Goal: Task Accomplishment & Management: Manage account settings

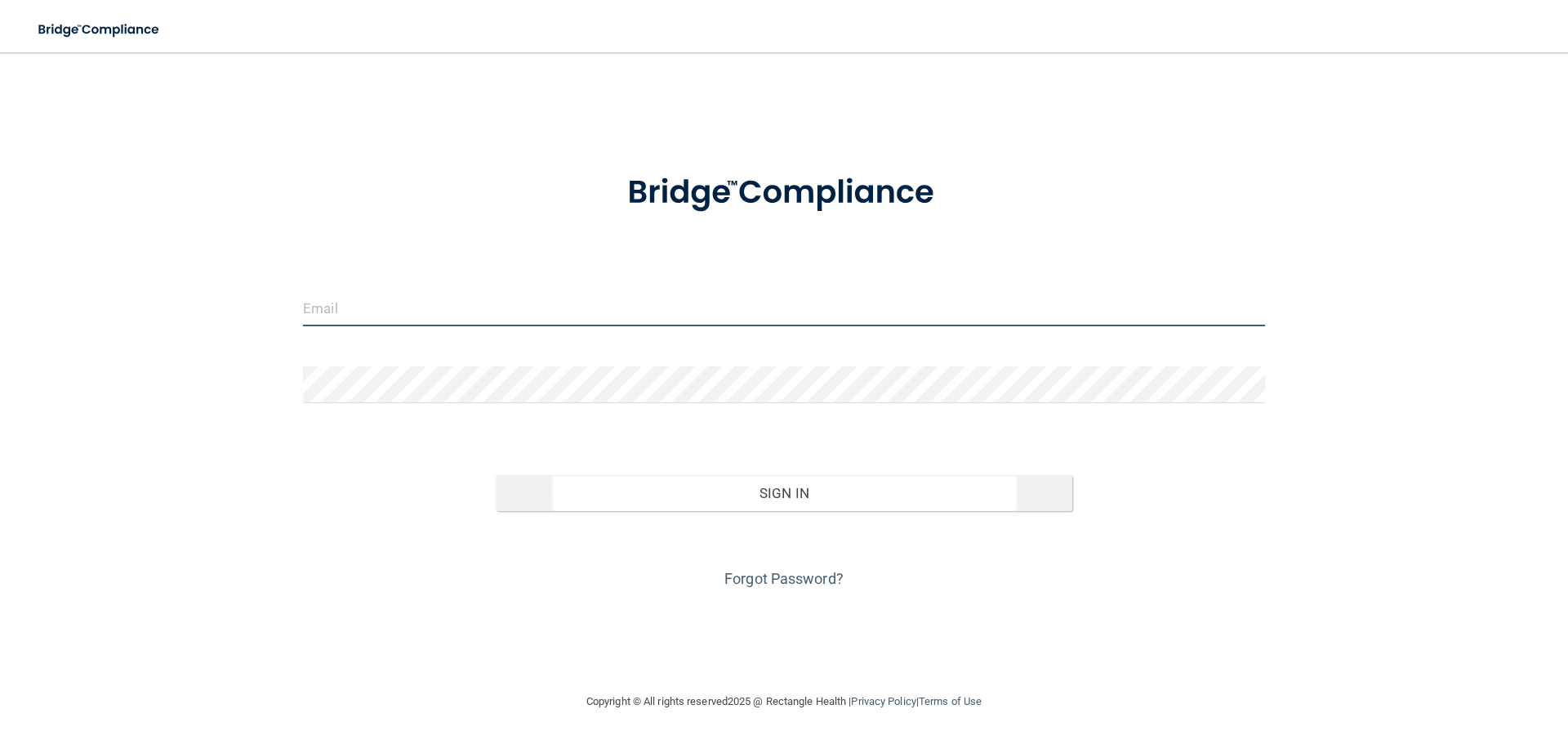
type input "[EMAIL_ADDRESS][DOMAIN_NAME]"
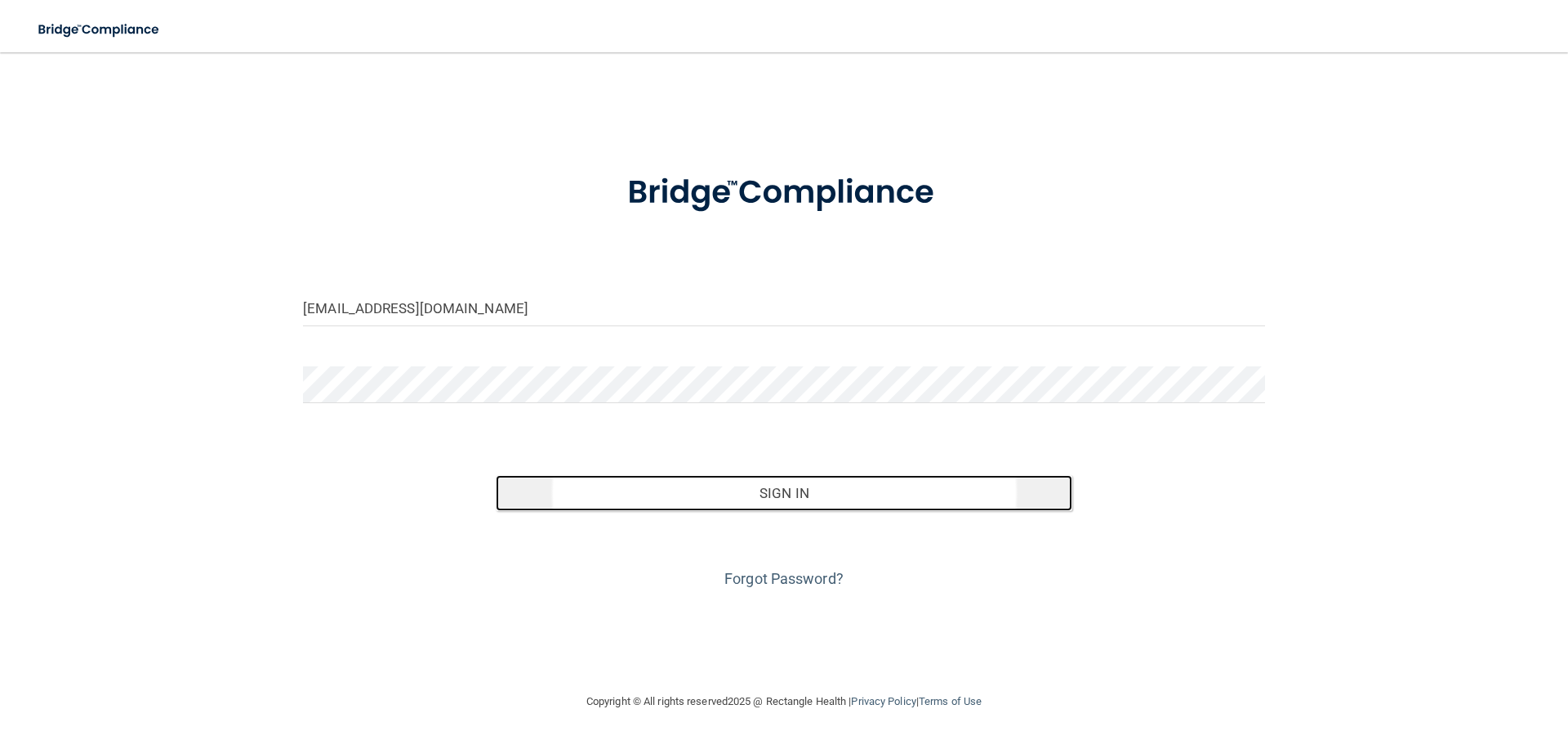
click at [814, 478] on button "Sign In" at bounding box center [784, 492] width 577 height 36
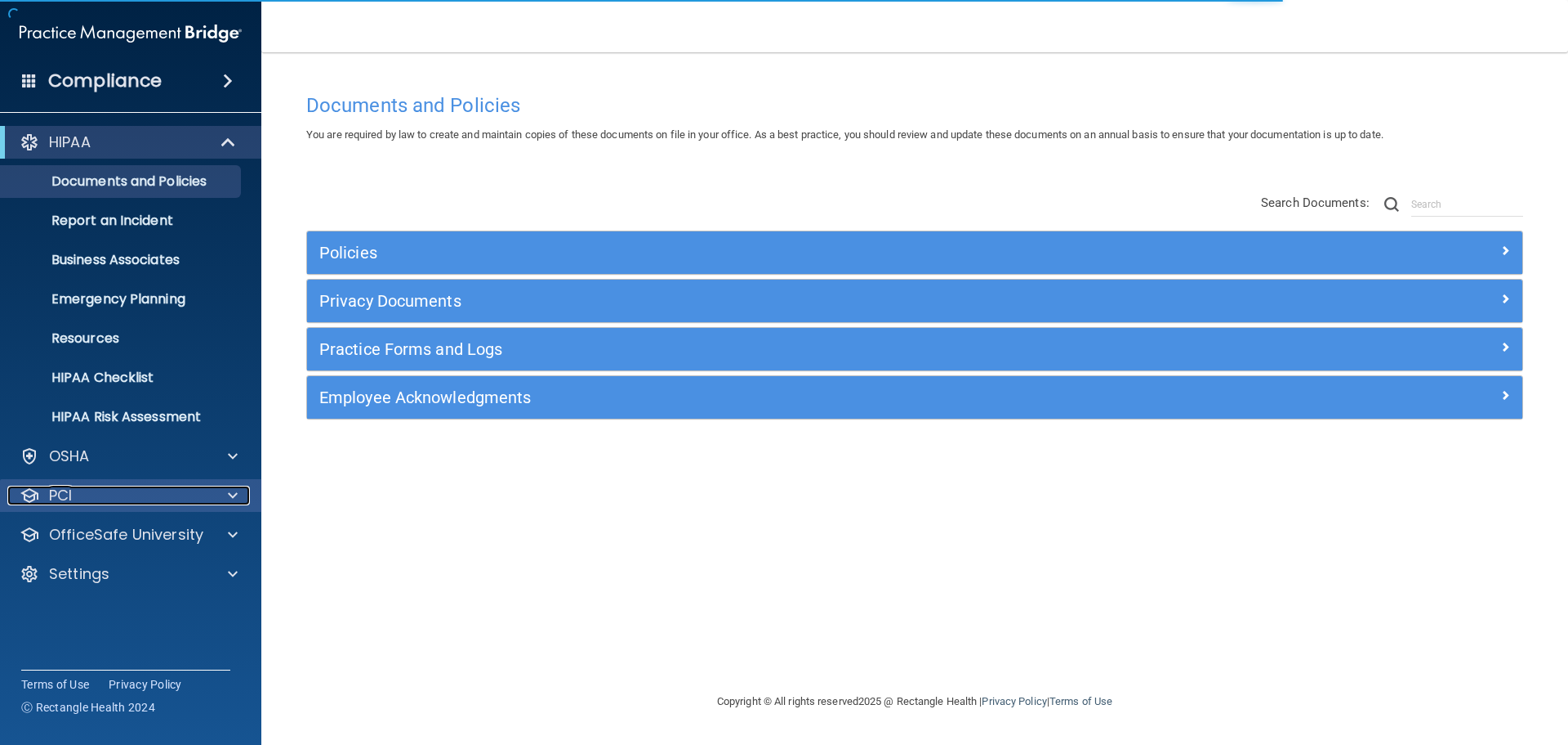
click at [86, 487] on div "PCI" at bounding box center [108, 495] width 203 height 20
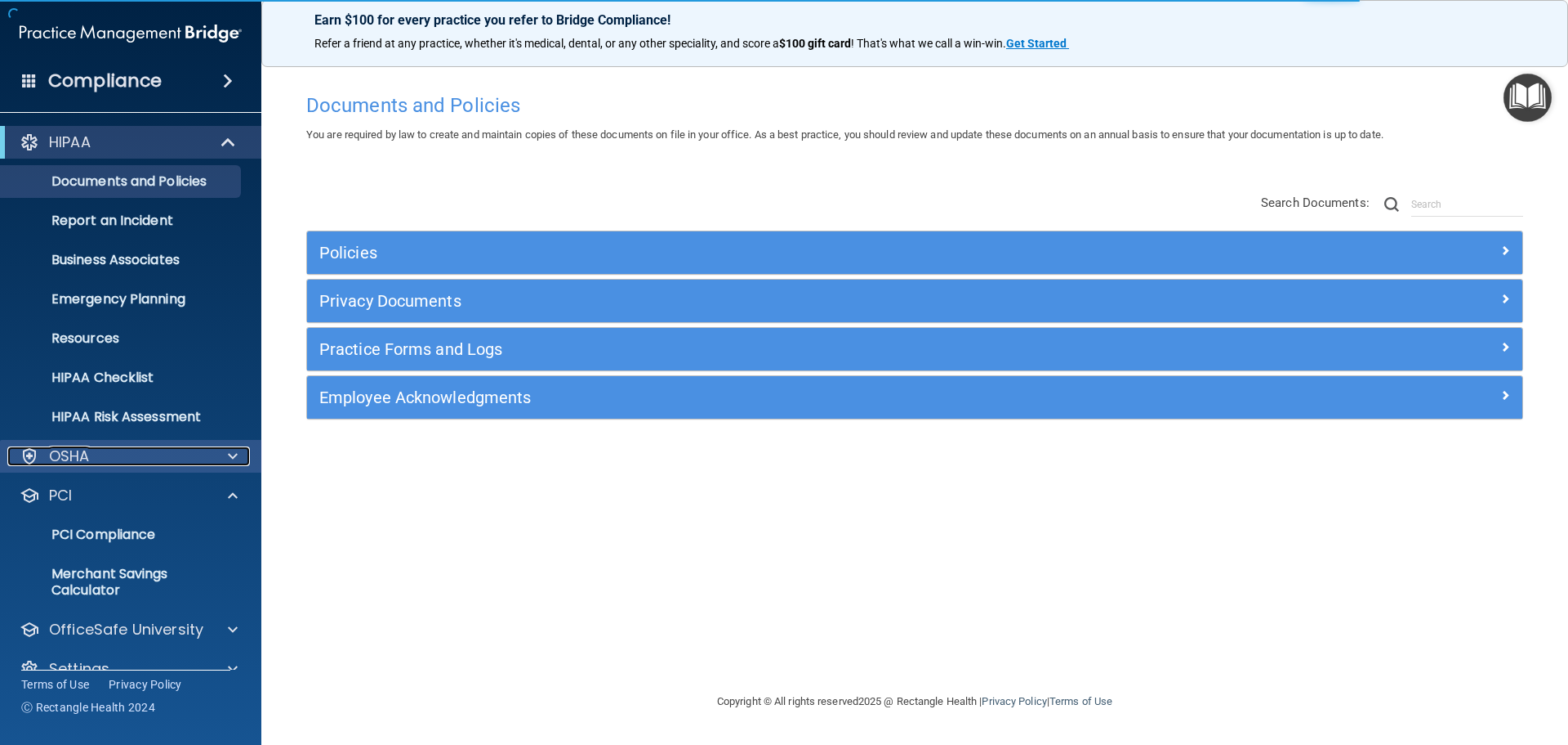
click at [150, 453] on div "OSHA" at bounding box center [108, 456] width 203 height 20
click at [142, 465] on div "OSHA" at bounding box center [108, 456] width 203 height 20
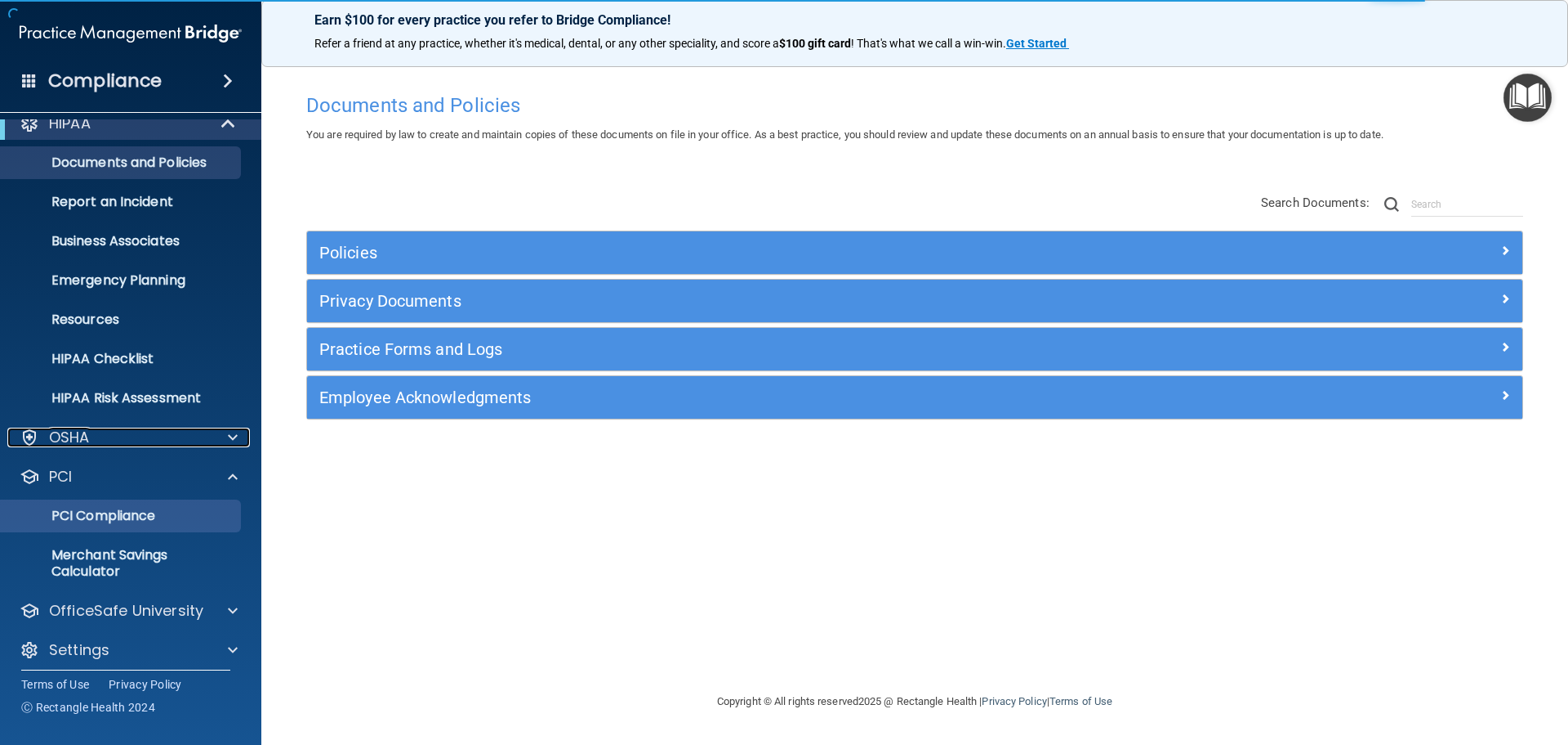
scroll to position [29, 0]
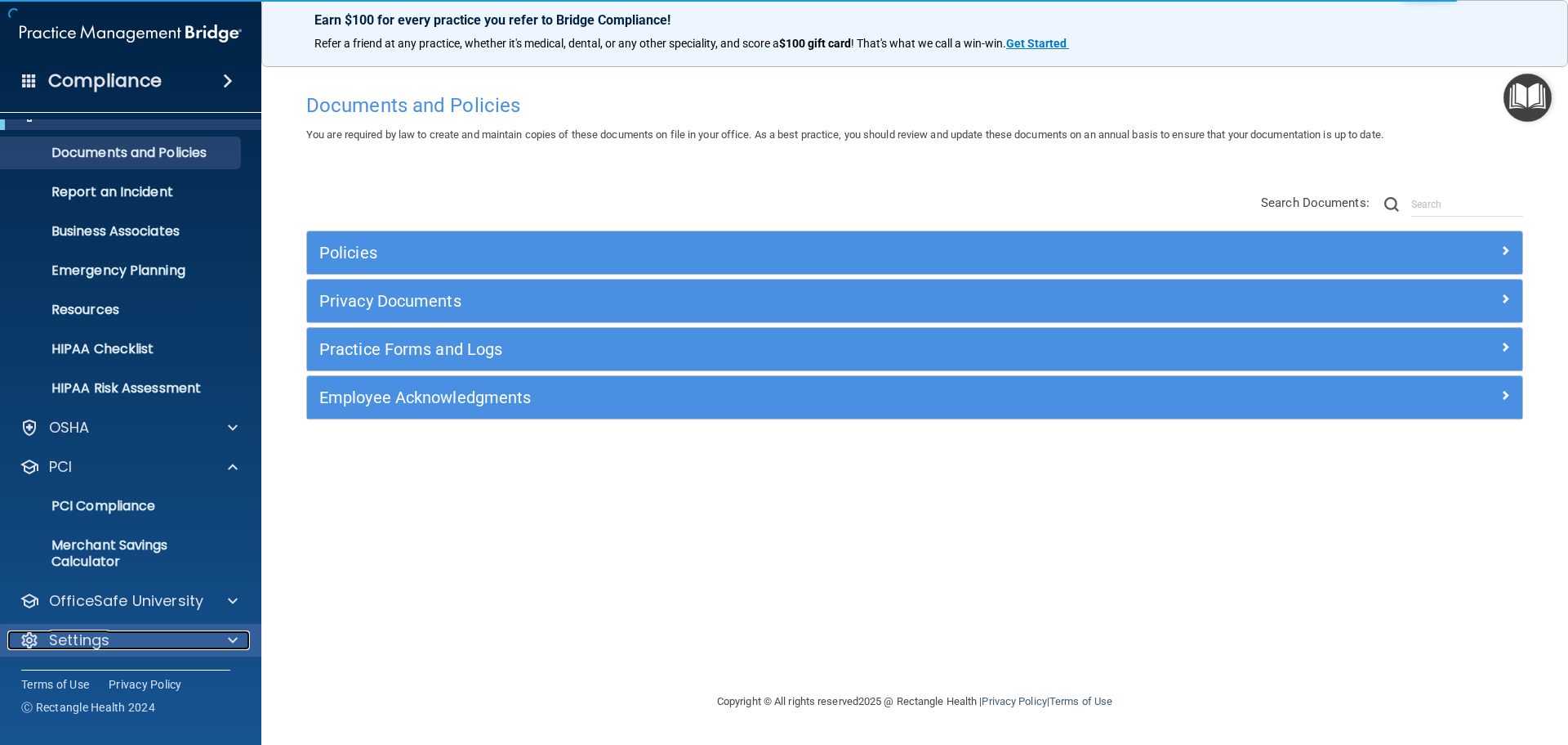
click at [95, 645] on p "Settings" at bounding box center [79, 640] width 60 height 20
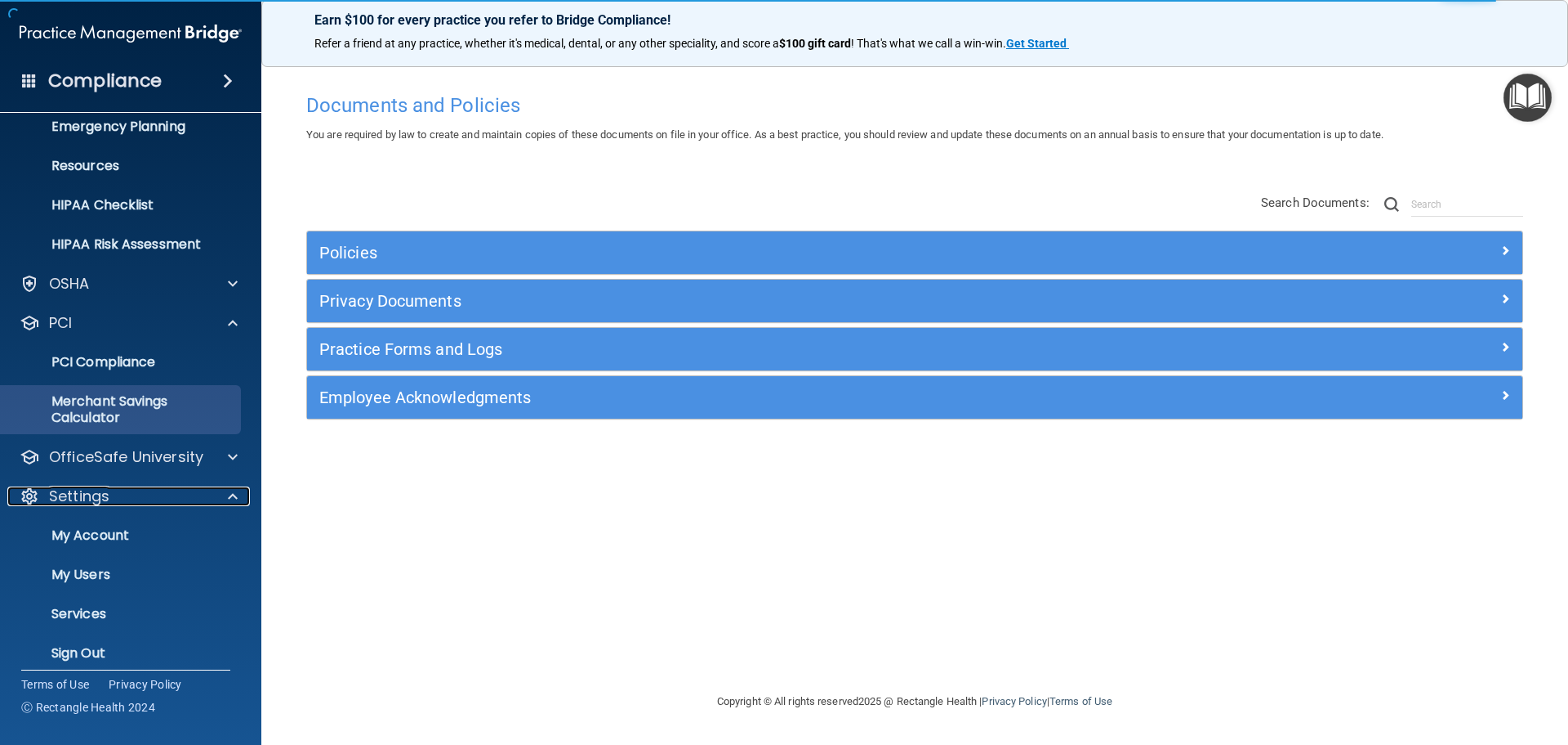
scroll to position [186, 0]
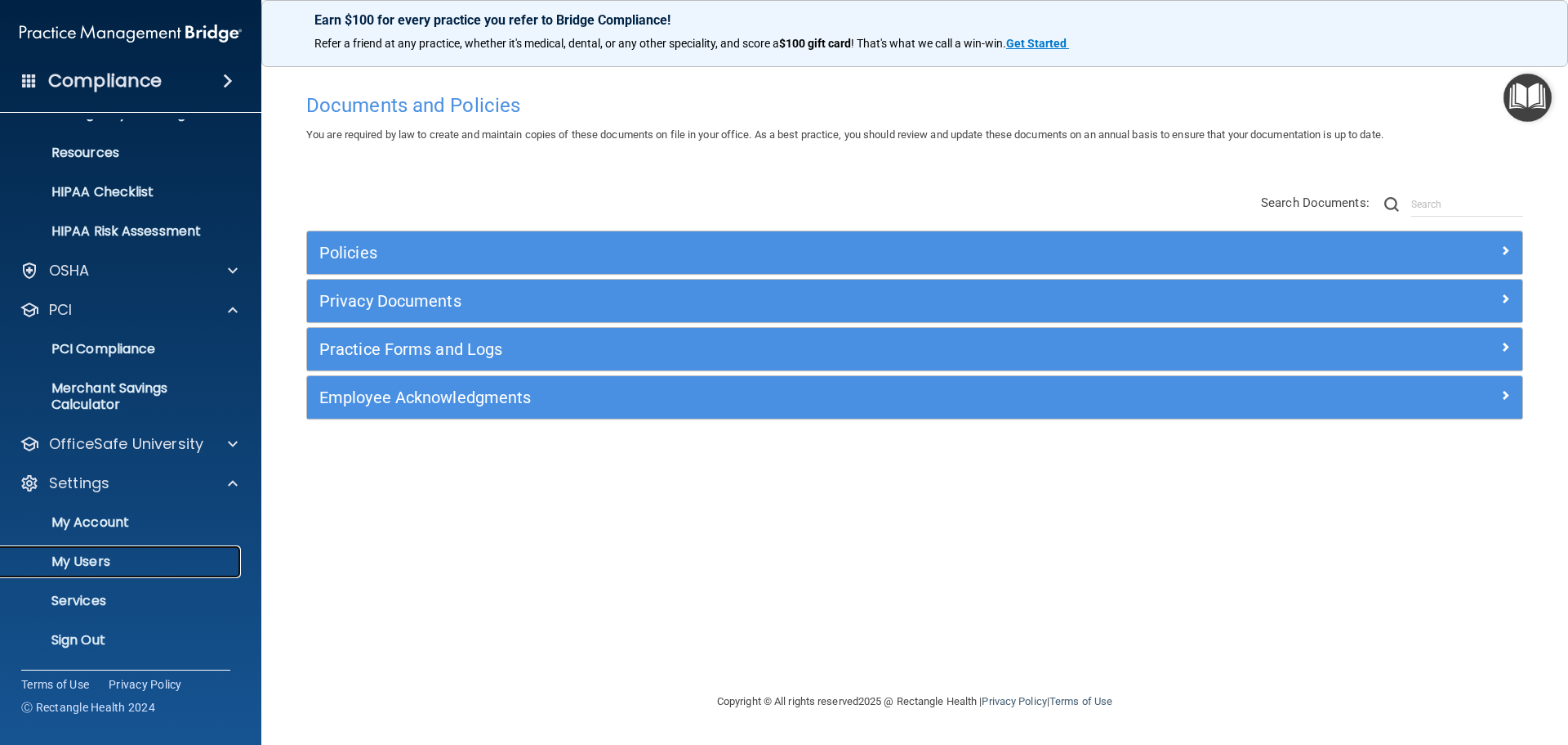
click at [103, 566] on p "My Users" at bounding box center [122, 561] width 223 height 17
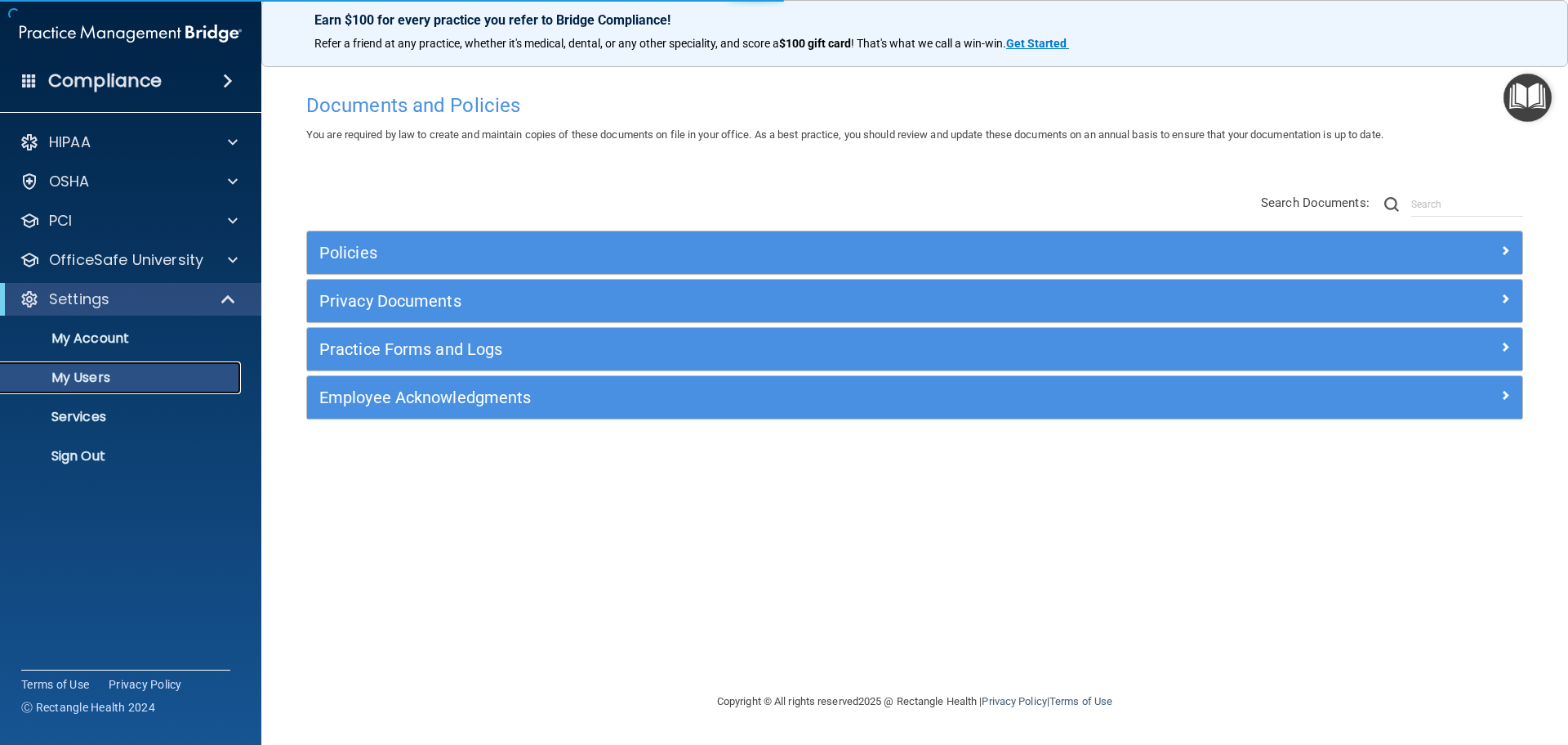
select select "20"
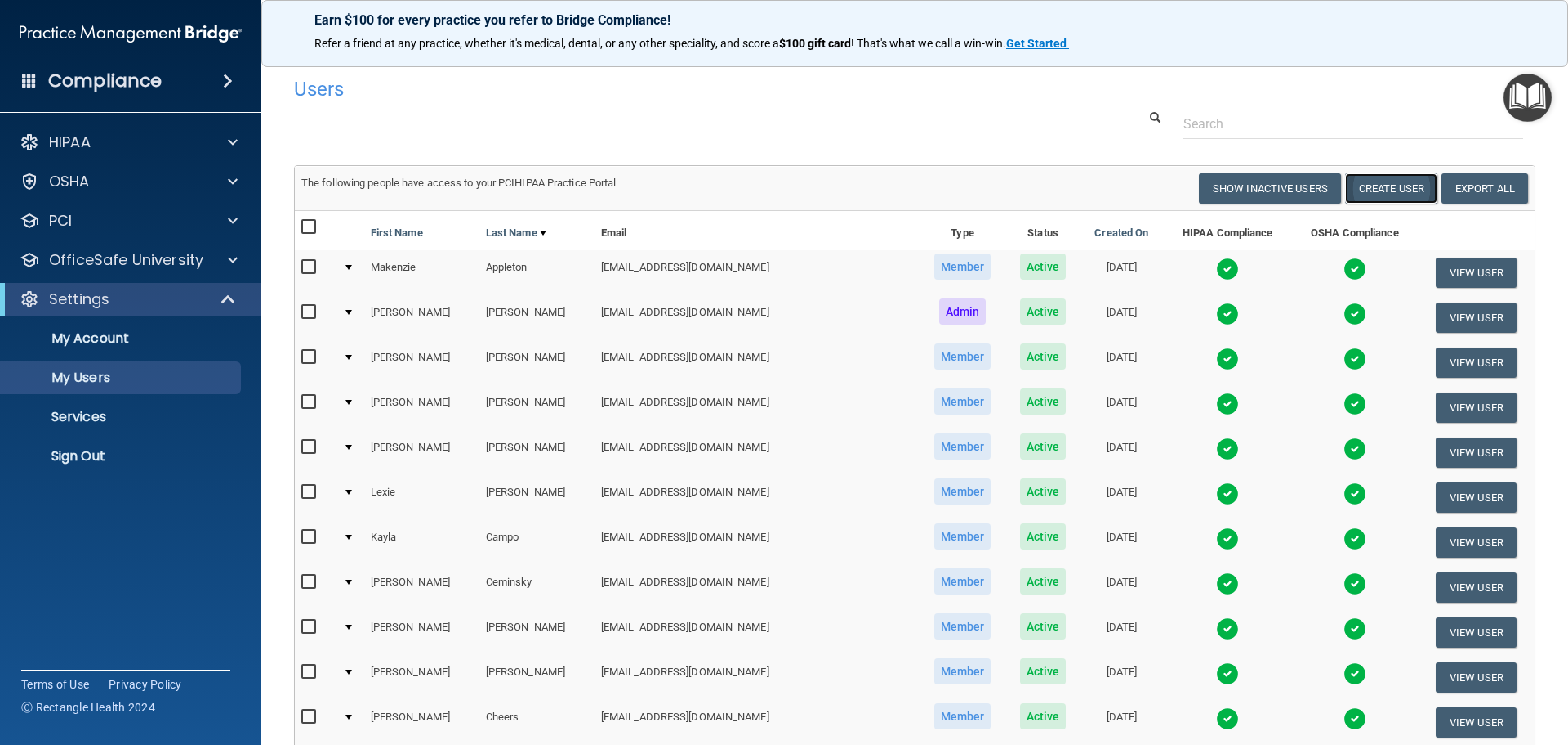
click at [1385, 180] on button "Create User" at bounding box center [1392, 188] width 92 height 31
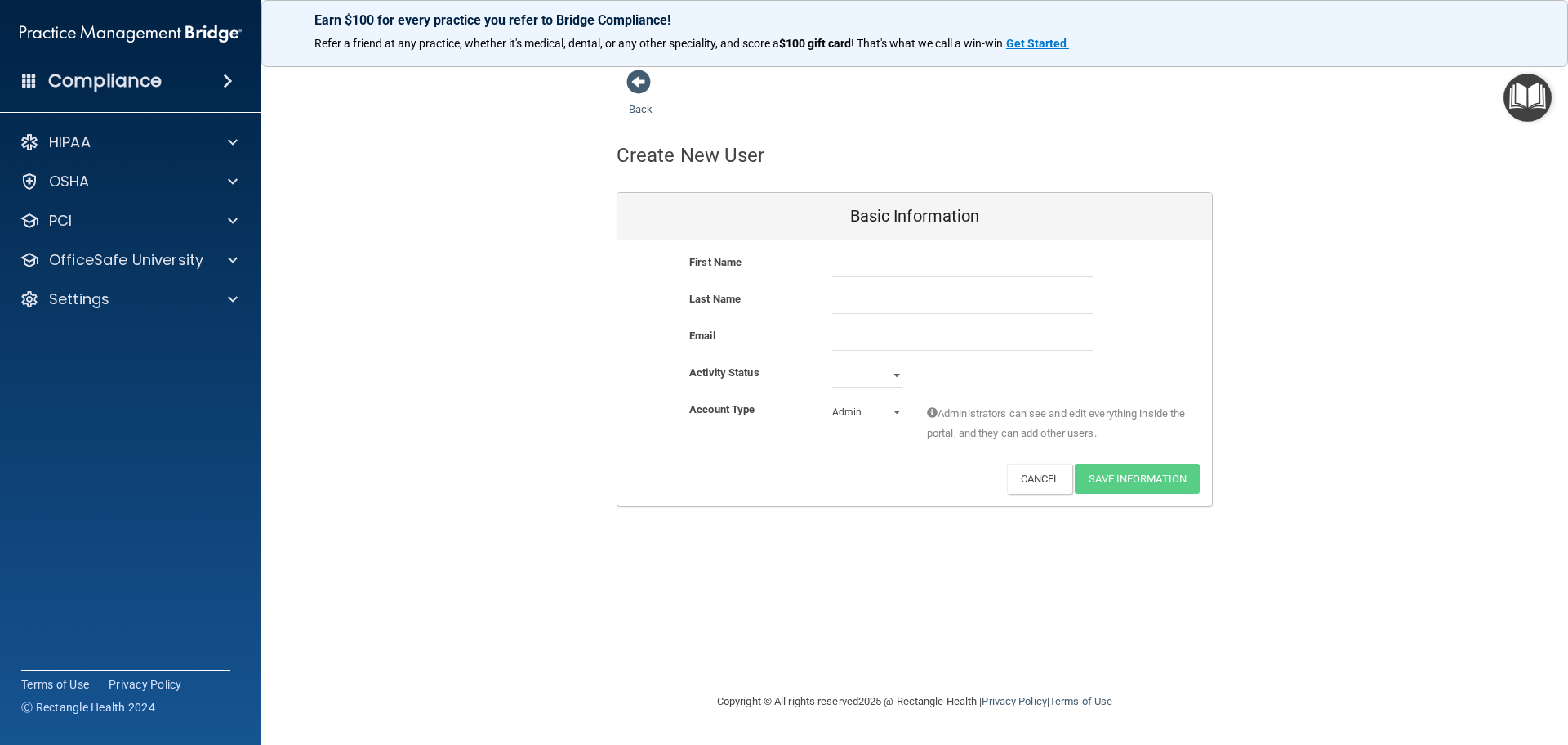
click at [914, 248] on div "First Name Last Name Email Activity Status Active Inactive Account Type Practic…" at bounding box center [915, 373] width 595 height 266
click at [895, 260] on input "text" at bounding box center [962, 265] width 261 height 25
type input "[PERSON_NAME]"
type input "[EMAIL_ADDRESS][DOMAIN_NAME]"
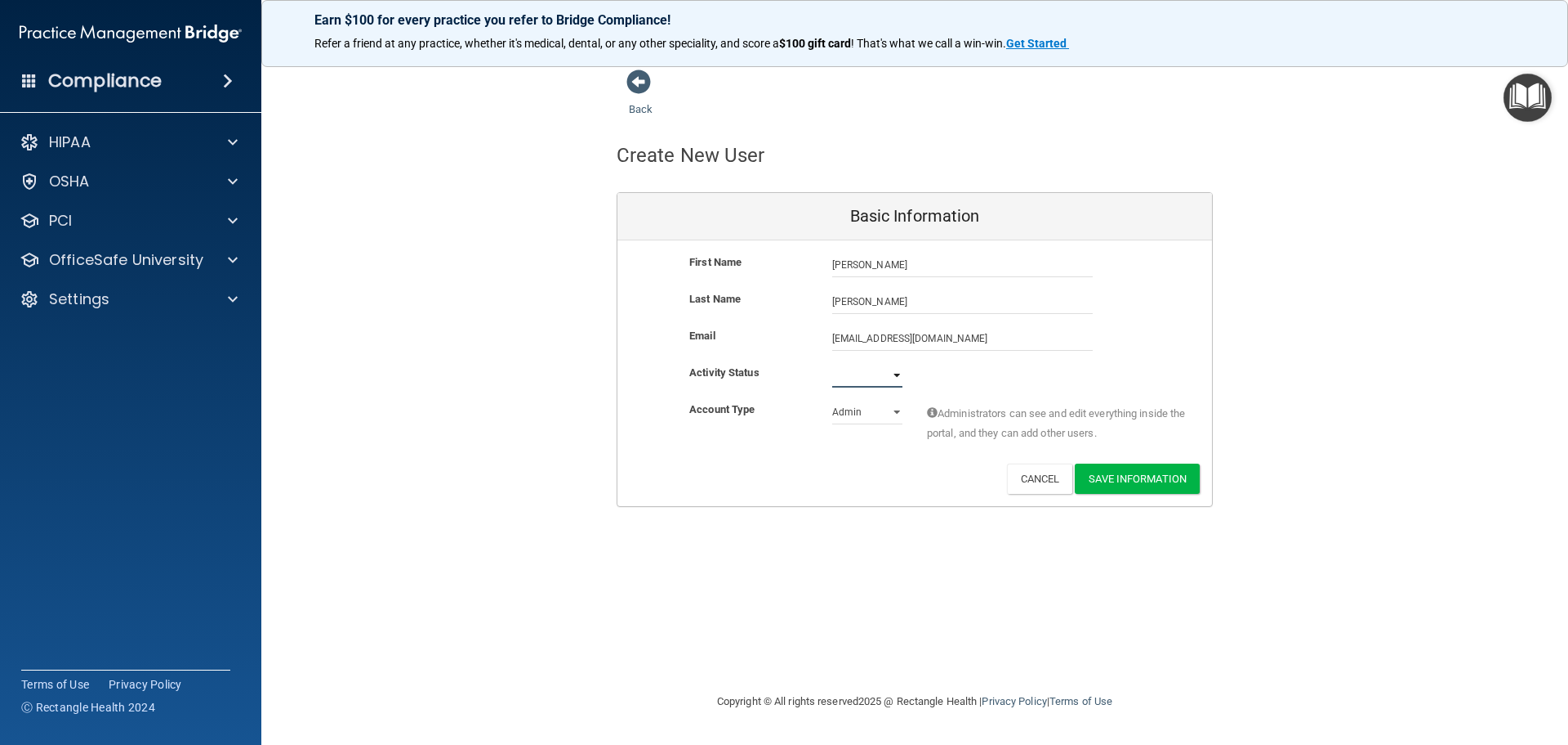
click at [869, 374] on select "Active Inactive" at bounding box center [867, 375] width 70 height 25
select select "active"
click at [832, 366] on select "Active Inactive" at bounding box center [867, 378] width 70 height 25
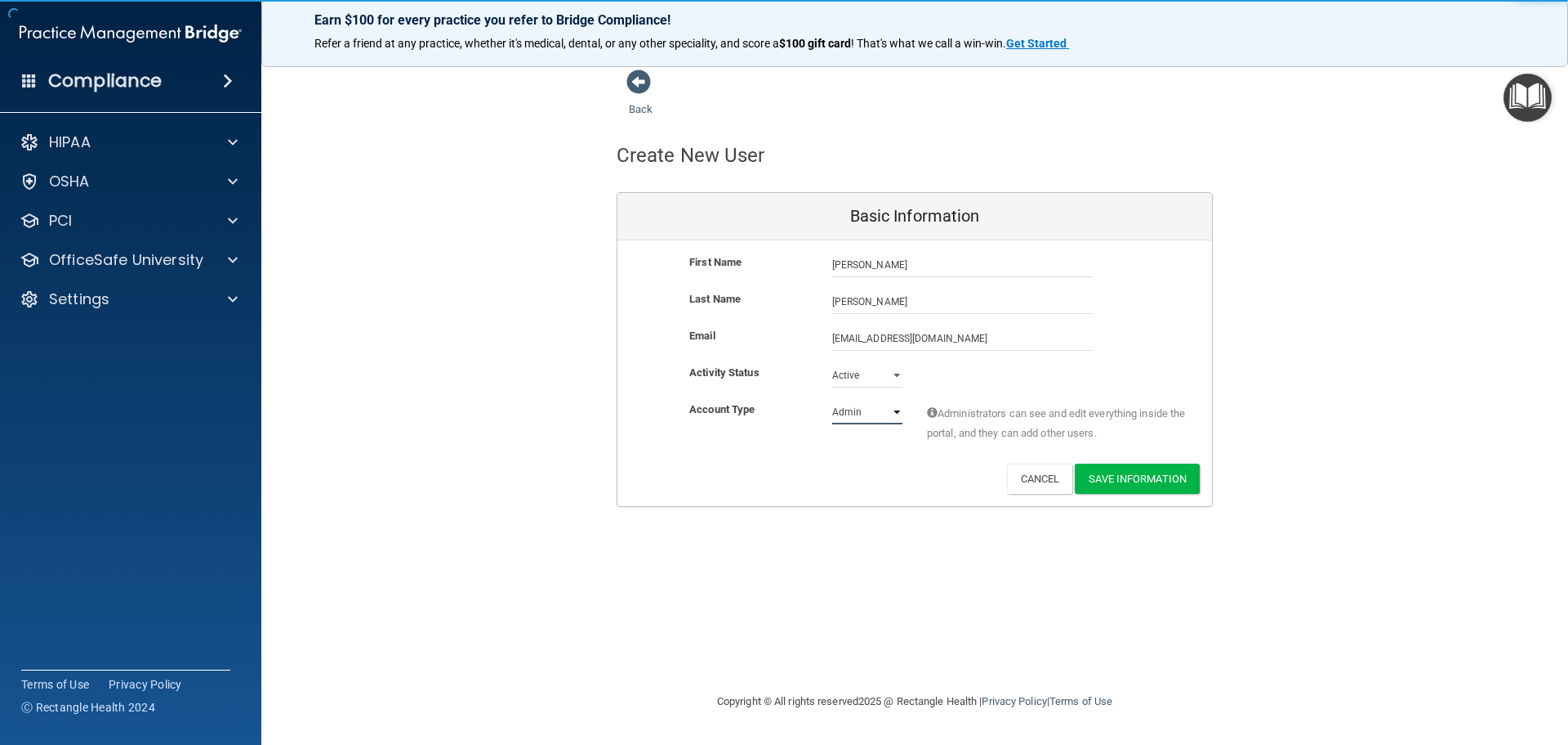
click at [860, 423] on select "Admin Member" at bounding box center [867, 411] width 70 height 25
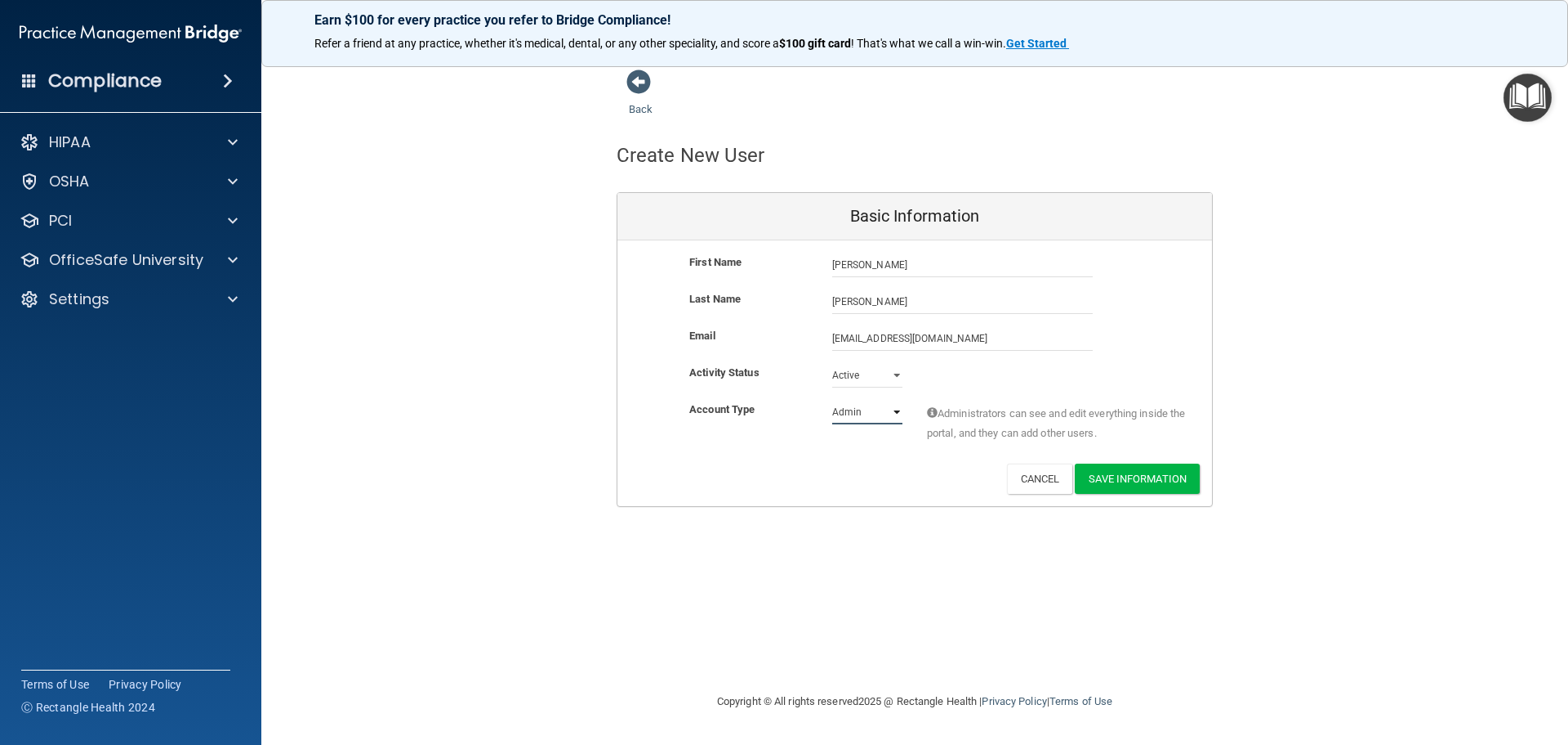
select select "practice_member"
click at [832, 400] on select "Admin Member" at bounding box center [867, 411] width 70 height 25
click at [1158, 477] on button "Save Information" at bounding box center [1137, 478] width 125 height 31
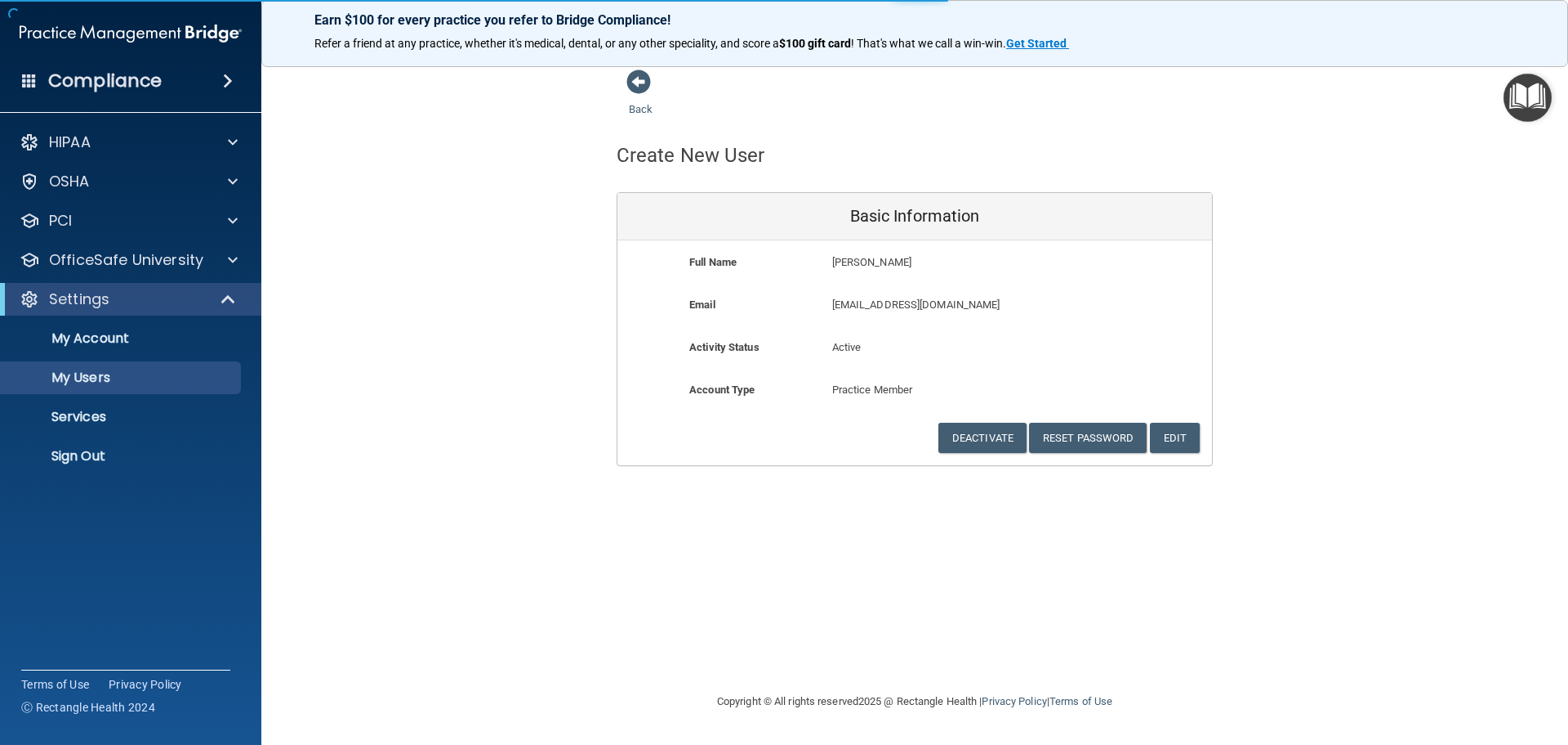
select select "20"
